Goal: Task Accomplishment & Management: Complete application form

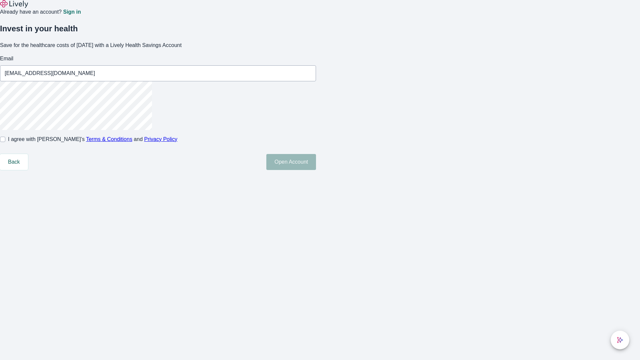
click at [5, 142] on input "I agree with Lively’s Terms & Conditions and Privacy Policy" at bounding box center [2, 139] width 5 height 5
checkbox input "true"
click at [316, 170] on button "Open Account" at bounding box center [291, 162] width 50 height 16
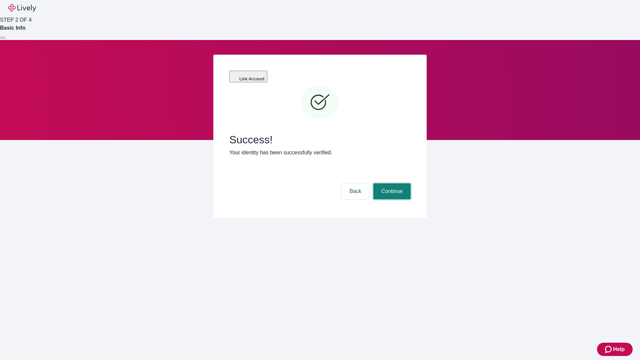
click at [391, 183] on button "Continue" at bounding box center [391, 191] width 37 height 16
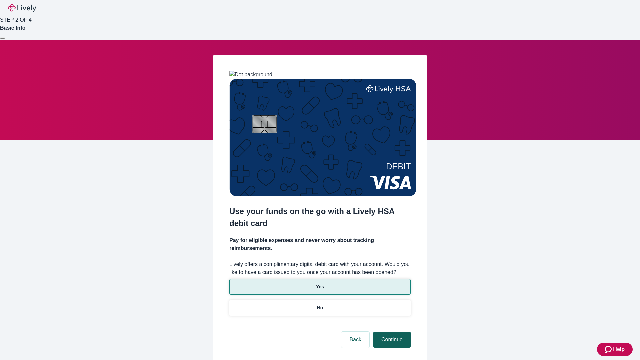
click at [320, 304] on p "No" at bounding box center [320, 307] width 6 height 7
click at [391, 332] on button "Continue" at bounding box center [391, 340] width 37 height 16
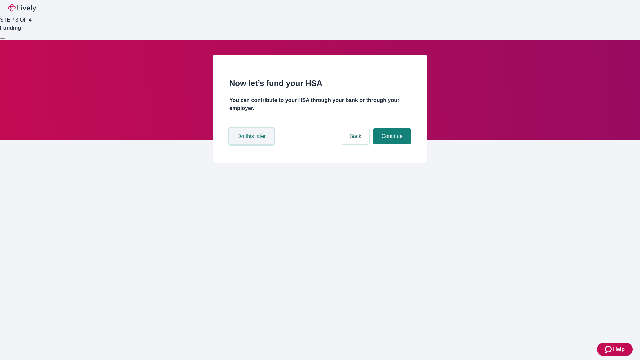
click at [252, 144] on button "Do this later" at bounding box center [251, 136] width 44 height 16
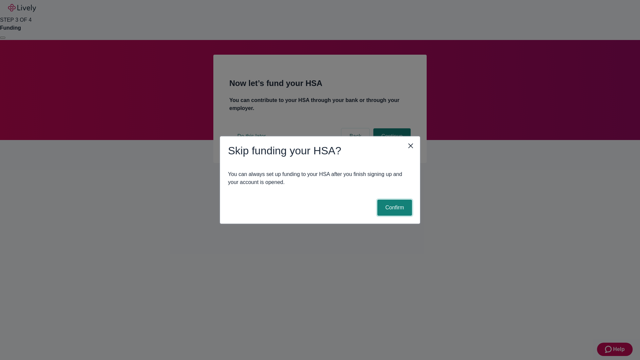
click at [394, 208] on button "Confirm" at bounding box center [394, 208] width 35 height 16
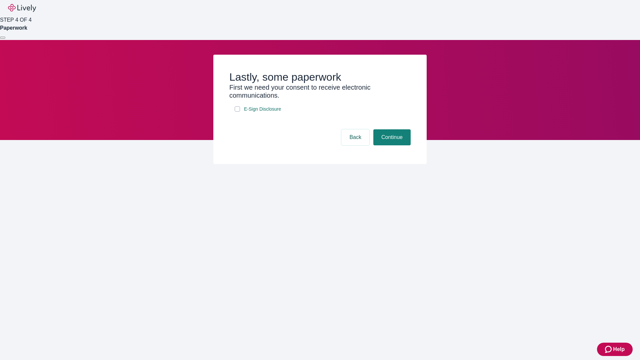
click at [237, 112] on input "E-Sign Disclosure" at bounding box center [237, 108] width 5 height 5
checkbox input "true"
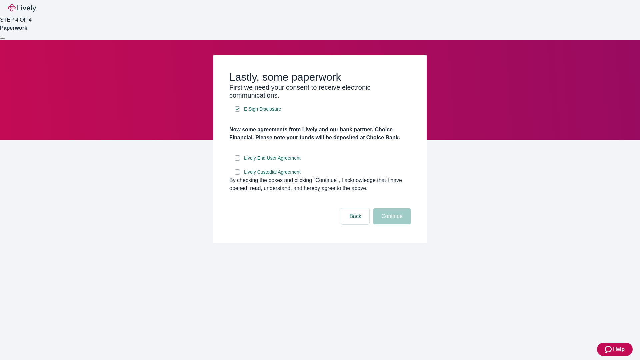
click at [237, 161] on input "Lively End User Agreement" at bounding box center [237, 157] width 5 height 5
checkbox input "true"
click at [237, 175] on input "Lively Custodial Agreement" at bounding box center [237, 171] width 5 height 5
checkbox input "true"
click at [391, 224] on button "Continue" at bounding box center [391, 216] width 37 height 16
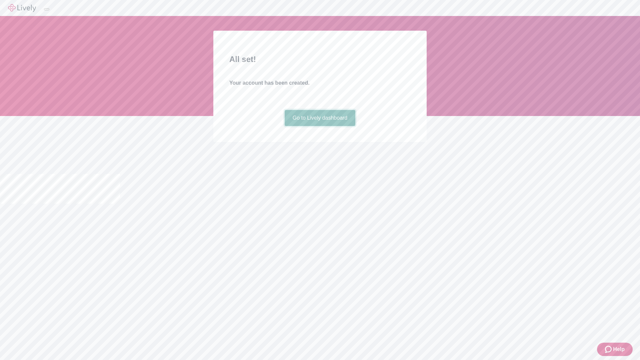
click at [320, 126] on link "Go to Lively dashboard" at bounding box center [320, 118] width 71 height 16
